Goal: Task Accomplishment & Management: Complete application form

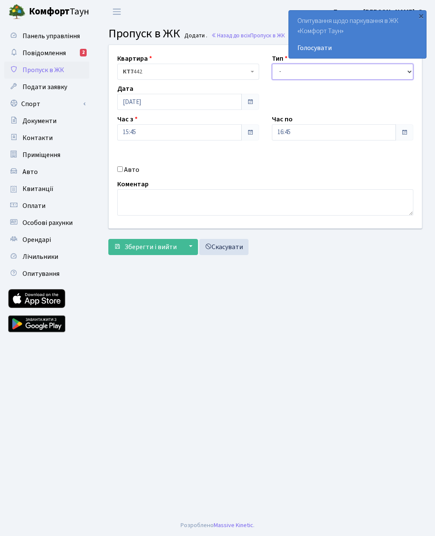
click at [335, 72] on select "- Доставка Таксі Гості Сервіс" at bounding box center [343, 72] width 142 height 16
select select "3"
click at [325, 127] on input "16:45" at bounding box center [334, 132] width 124 height 16
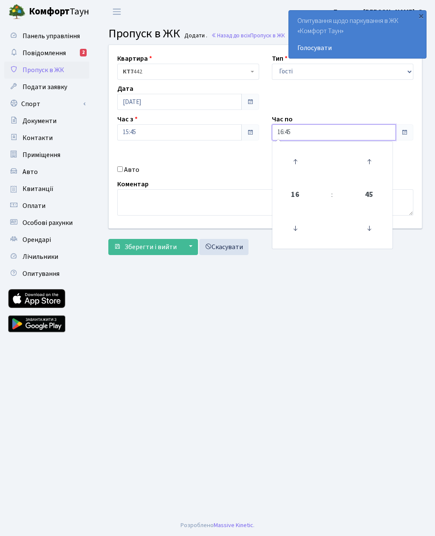
click at [299, 160] on icon at bounding box center [295, 161] width 23 height 23
click at [301, 159] on icon at bounding box center [295, 161] width 23 height 23
click at [302, 160] on icon at bounding box center [295, 161] width 23 height 23
click at [299, 158] on icon at bounding box center [295, 161] width 23 height 23
click at [301, 157] on icon at bounding box center [295, 161] width 23 height 23
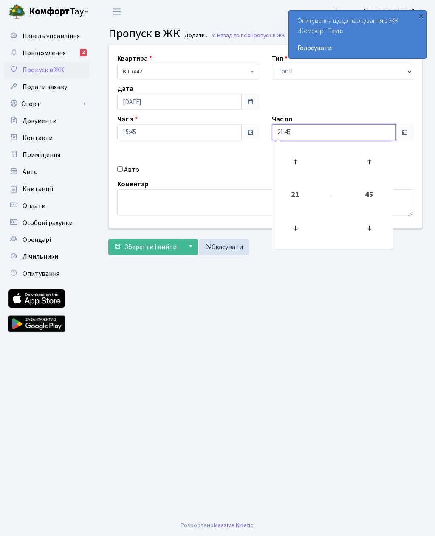
click at [299, 158] on icon at bounding box center [295, 161] width 23 height 23
click at [299, 161] on icon at bounding box center [295, 161] width 23 height 23
type input "23:45"
click at [122, 172] on input "Авто" at bounding box center [120, 169] width 6 height 6
checkbox input "true"
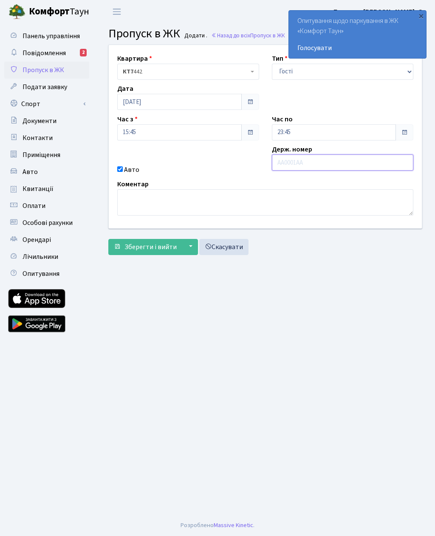
click at [321, 162] on input "text" at bounding box center [343, 163] width 142 height 16
paste input "КА5452НР"
type input "КА5452НР"
click at [158, 245] on span "Зберегти і вийти" at bounding box center [150, 247] width 52 height 9
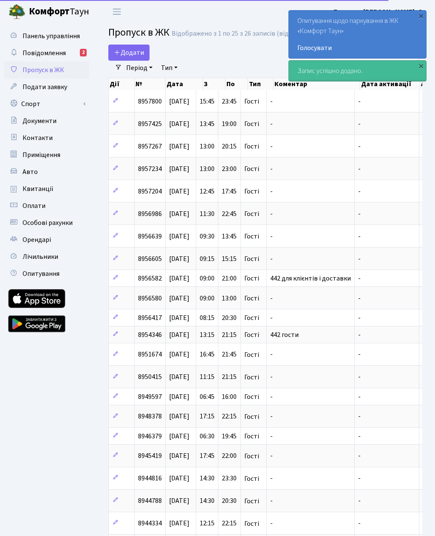
select select "25"
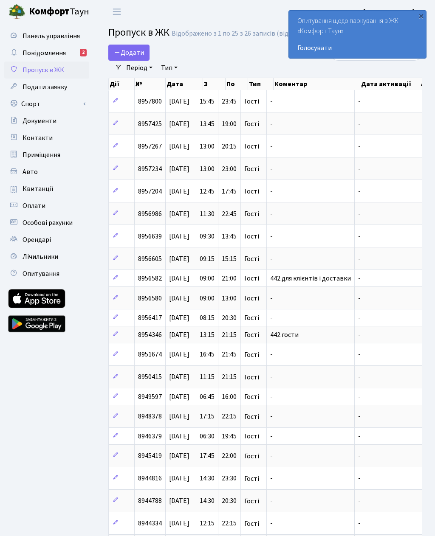
click at [133, 53] on span "Додати" at bounding box center [129, 52] width 30 height 9
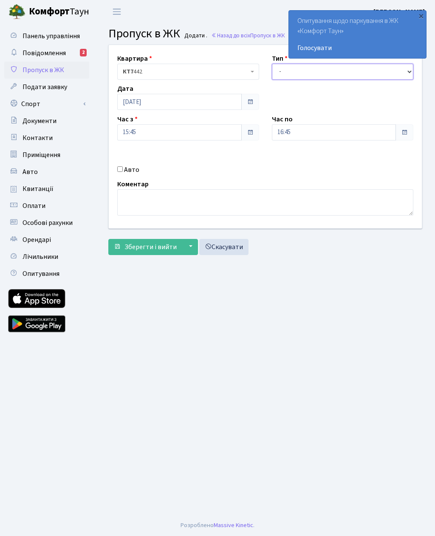
click at [339, 76] on select "- Доставка Таксі Гості Сервіс" at bounding box center [343, 72] width 142 height 16
select select "3"
click at [323, 133] on input "16:45" at bounding box center [334, 132] width 124 height 16
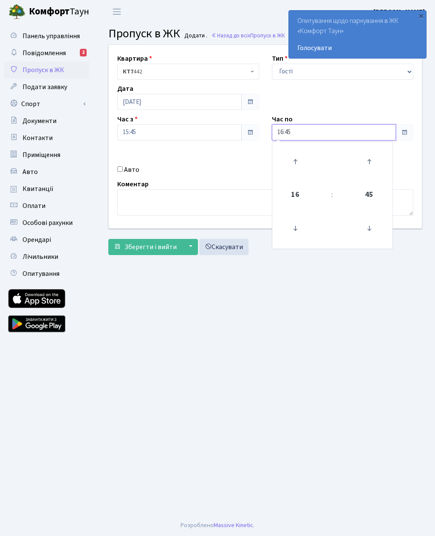
click at [298, 164] on icon at bounding box center [295, 161] width 23 height 23
click at [296, 160] on icon at bounding box center [295, 161] width 23 height 23
click at [298, 161] on icon at bounding box center [295, 161] width 23 height 23
click at [299, 158] on icon at bounding box center [295, 161] width 23 height 23
click at [299, 161] on icon at bounding box center [295, 161] width 23 height 23
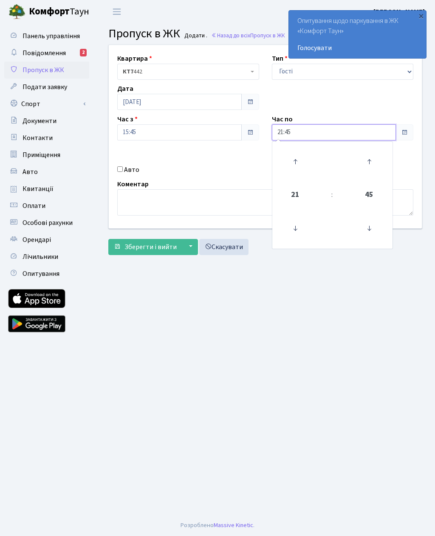
click at [299, 162] on icon at bounding box center [295, 161] width 23 height 23
click at [295, 161] on icon at bounding box center [295, 161] width 23 height 23
type input "23:45"
click at [130, 160] on div "Квартира <b>КТ7</b>&nbsp;&nbsp;&nbsp;442 КТ7 442 Тип - Доставка Таксі Гості Сер…" at bounding box center [265, 136] width 326 height 183
click at [122, 167] on input "Авто" at bounding box center [120, 169] width 6 height 6
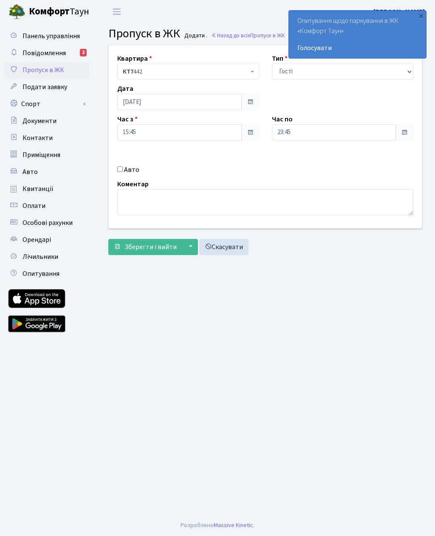
checkbox input "true"
type input "Ка7881вт"
click at [167, 244] on span "Зберегти і вийти" at bounding box center [150, 247] width 52 height 9
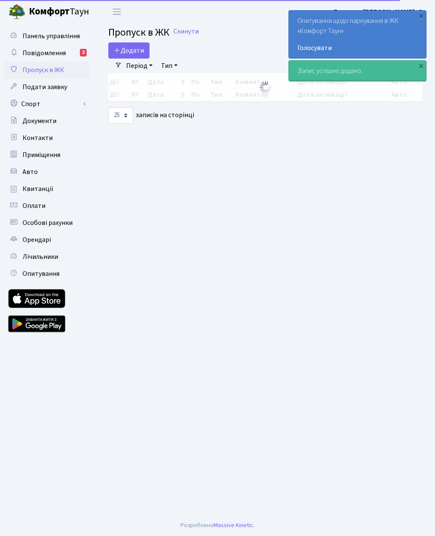
select select "25"
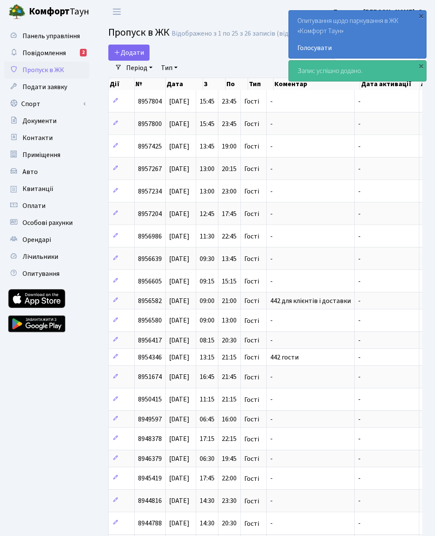
click at [132, 49] on span "Додати" at bounding box center [129, 52] width 30 height 9
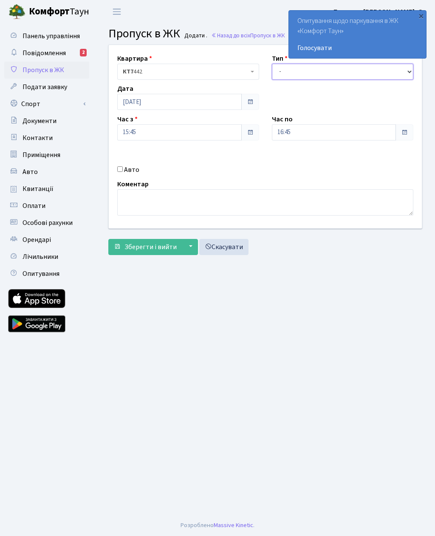
click at [314, 68] on select "- Доставка Таксі Гості Сервіс" at bounding box center [343, 72] width 142 height 16
select select "3"
click at [320, 130] on input "16:45" at bounding box center [334, 132] width 124 height 16
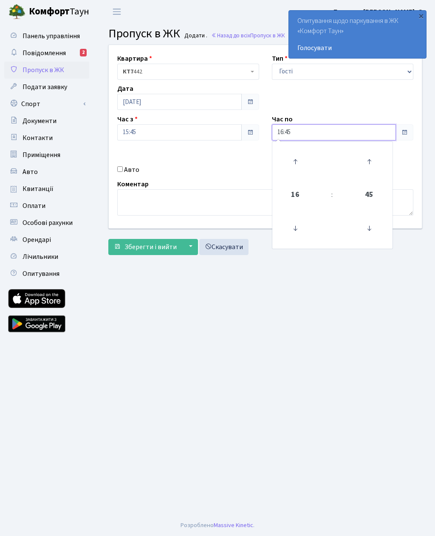
click at [301, 161] on icon at bounding box center [295, 161] width 23 height 23
click at [299, 158] on icon at bounding box center [295, 161] width 23 height 23
click at [301, 159] on icon at bounding box center [295, 161] width 23 height 23
click at [297, 160] on icon at bounding box center [295, 161] width 23 height 23
click at [299, 161] on icon at bounding box center [295, 161] width 23 height 23
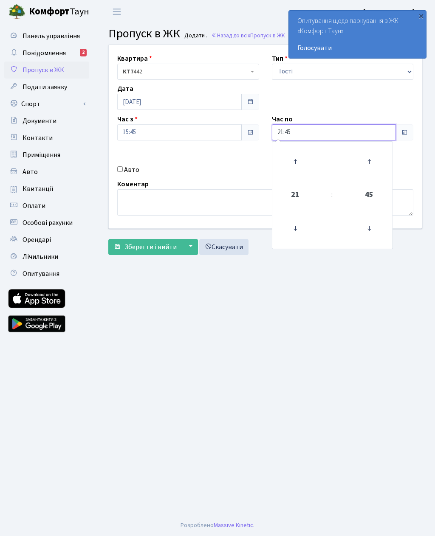
click at [299, 160] on icon at bounding box center [295, 161] width 23 height 23
type input "22:45"
click at [127, 172] on label "Авто" at bounding box center [131, 170] width 15 height 10
click at [123, 172] on input "Авто" at bounding box center [120, 169] width 6 height 6
checkbox input "true"
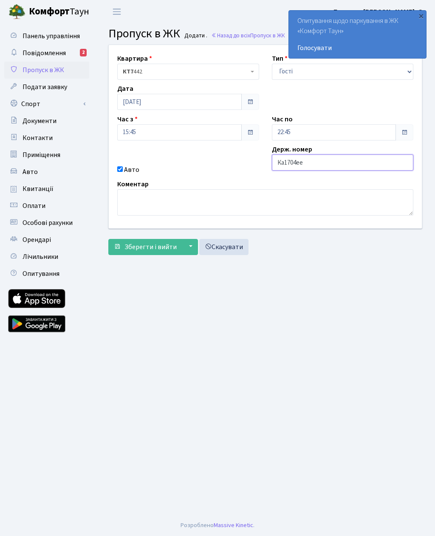
type input "Ка1704ее"
click at [169, 248] on span "Зберегти і вийти" at bounding box center [150, 247] width 52 height 9
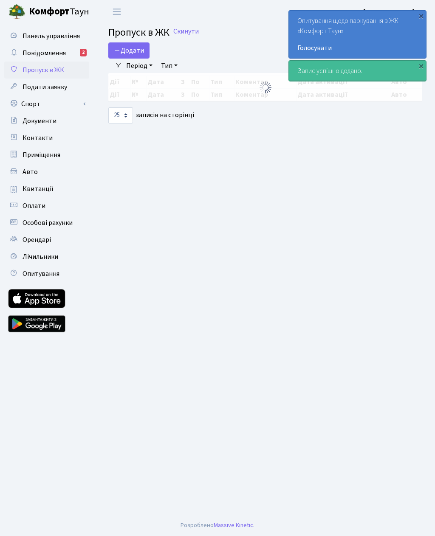
select select "25"
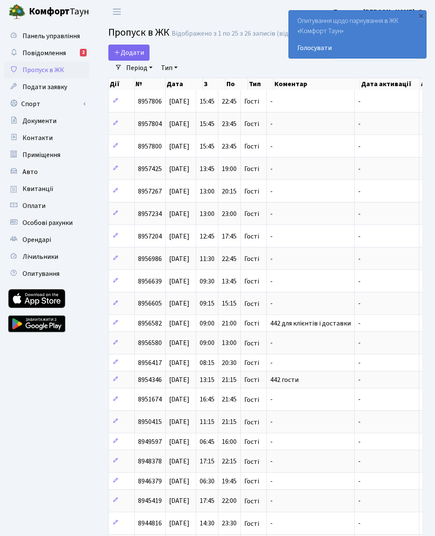
click at [134, 49] on span "Додати" at bounding box center [129, 52] width 30 height 9
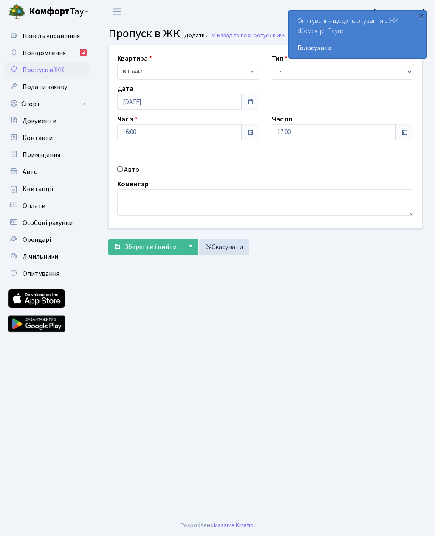
click at [117, 163] on div "Квартира <b>КТ7</b>&nbsp;&nbsp;&nbsp;442 КТ7 442 Тип - Доставка Таксі Гості Сер…" at bounding box center [265, 136] width 326 height 183
click at [122, 166] on input "Авто" at bounding box center [120, 169] width 6 height 6
checkbox input "true"
click at [308, 127] on input "17:00" at bounding box center [334, 132] width 124 height 16
click at [298, 157] on icon at bounding box center [295, 161] width 23 height 23
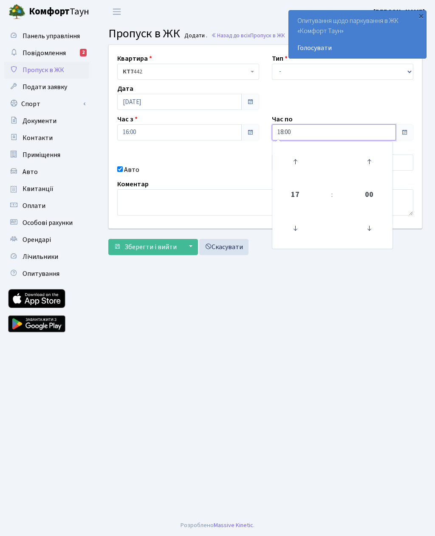
click at [295, 157] on icon at bounding box center [295, 161] width 23 height 23
click at [294, 161] on icon at bounding box center [295, 161] width 23 height 23
click at [294, 165] on icon at bounding box center [295, 161] width 23 height 23
click at [293, 165] on icon at bounding box center [295, 161] width 23 height 23
type input "22:00"
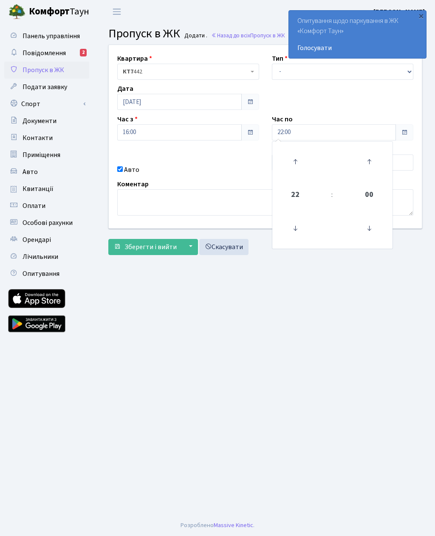
click at [236, 320] on main "Admin Пропуск в ЖК Додати Пропуск в ЖК Додати . Назад до всіх Пропуск в ЖК Квар…" at bounding box center [265, 269] width 339 height 492
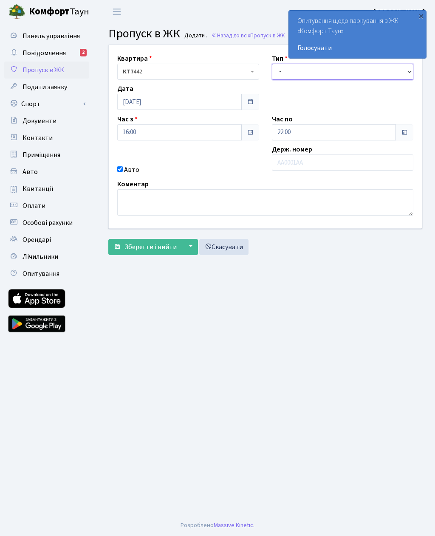
click at [285, 78] on select "- Доставка Таксі Гості Сервіс" at bounding box center [343, 72] width 142 height 16
select select "3"
click at [300, 163] on input "text" at bounding box center [343, 163] width 142 height 16
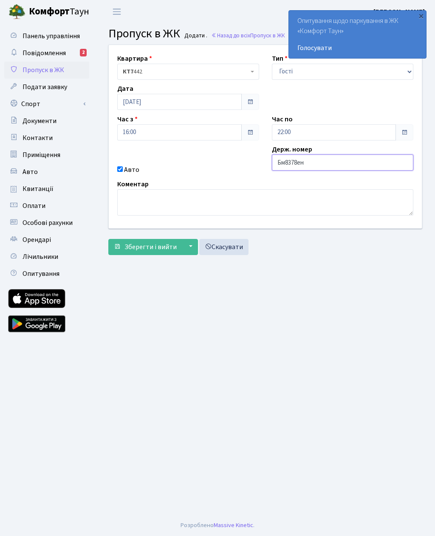
type input "Бм8378ен"
click at [148, 241] on button "Зберегти і вийти" at bounding box center [145, 247] width 74 height 16
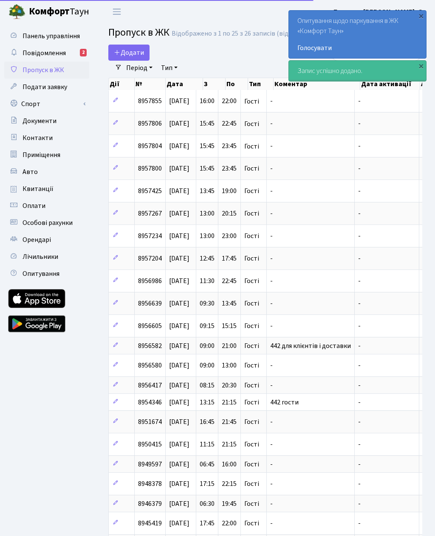
select select "25"
